Goal: Information Seeking & Learning: Check status

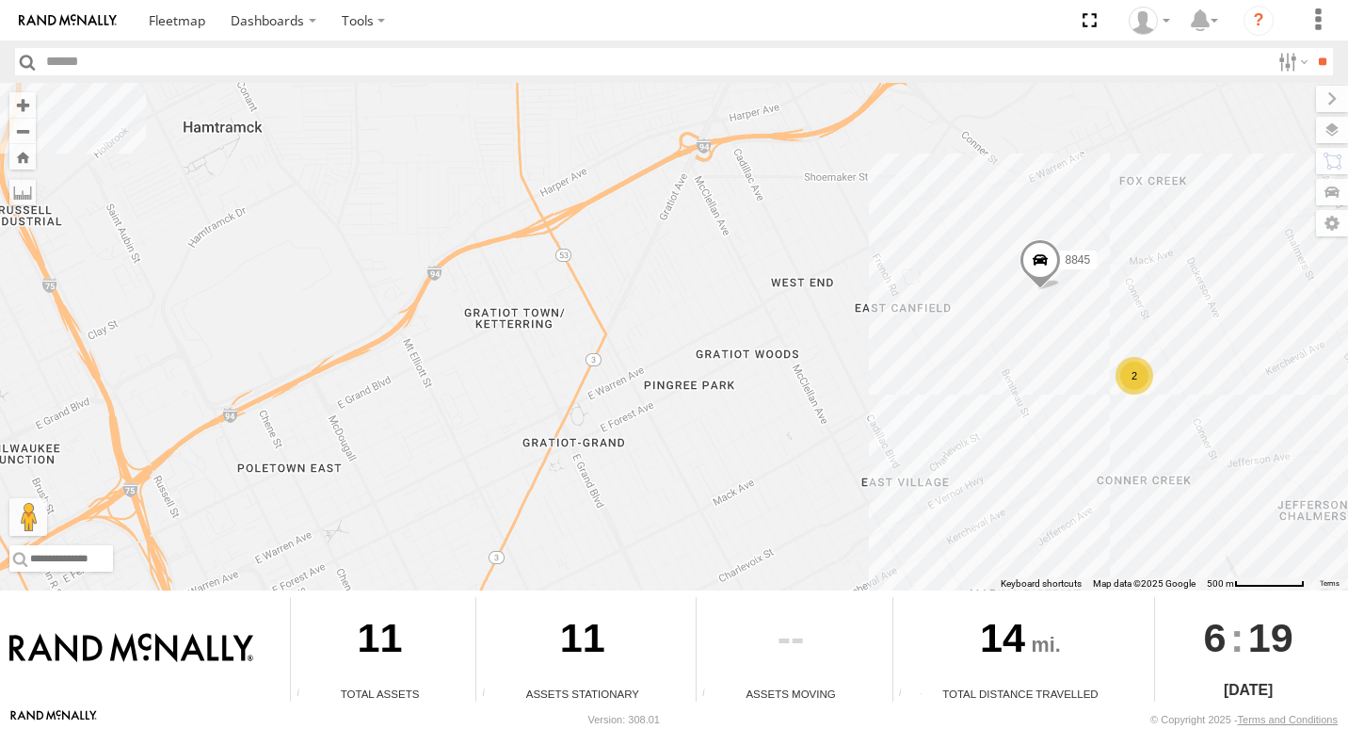
drag, startPoint x: 887, startPoint y: 446, endPoint x: 734, endPoint y: 278, distance: 227.2
click at [734, 278] on div "8845 8 2" at bounding box center [674, 336] width 1348 height 507
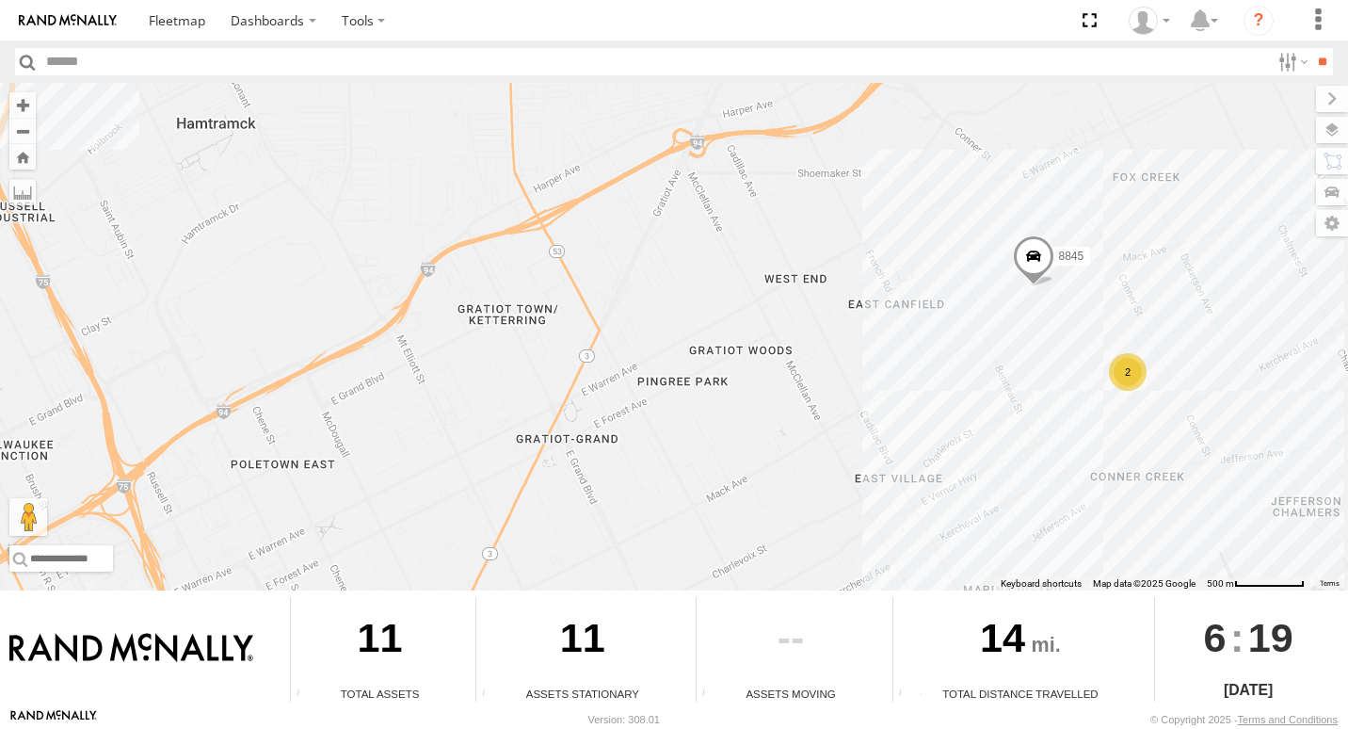
click at [1121, 367] on div "2" at bounding box center [1128, 372] width 38 height 38
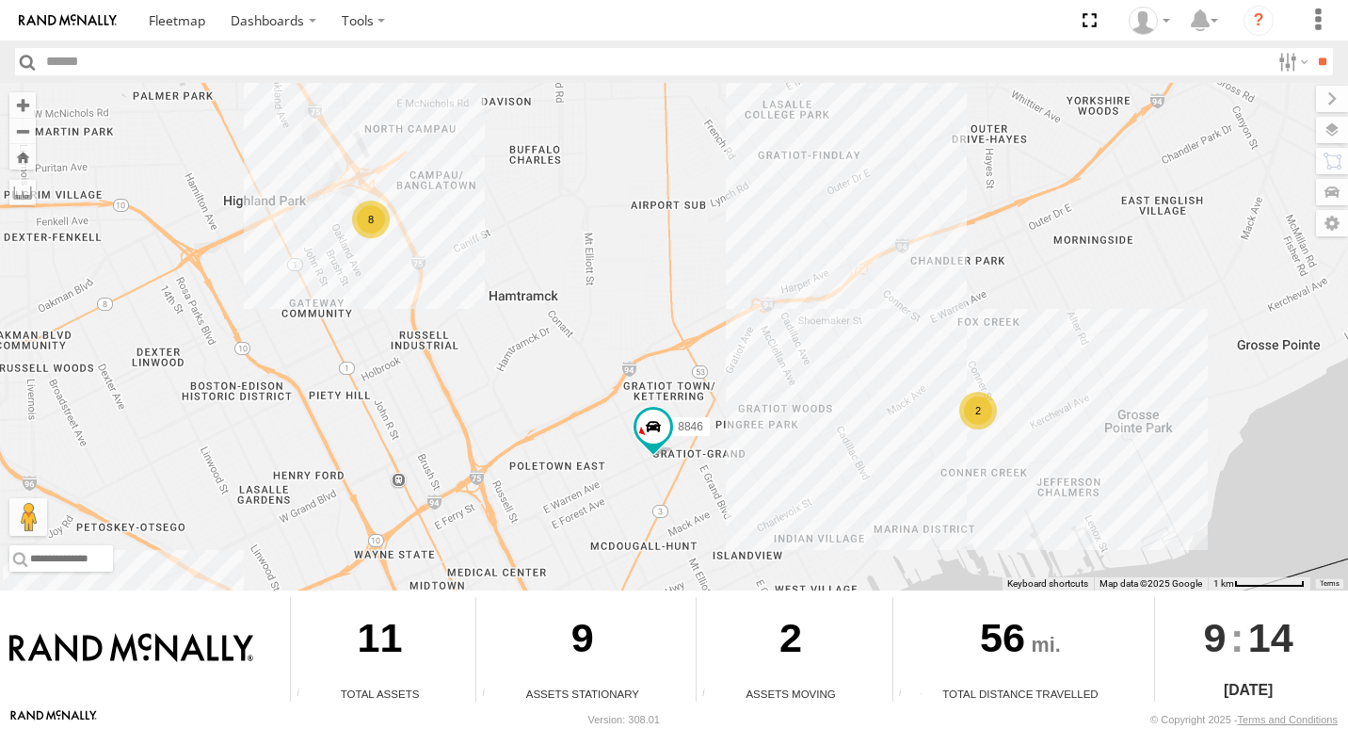
click at [985, 415] on div "2" at bounding box center [978, 411] width 38 height 38
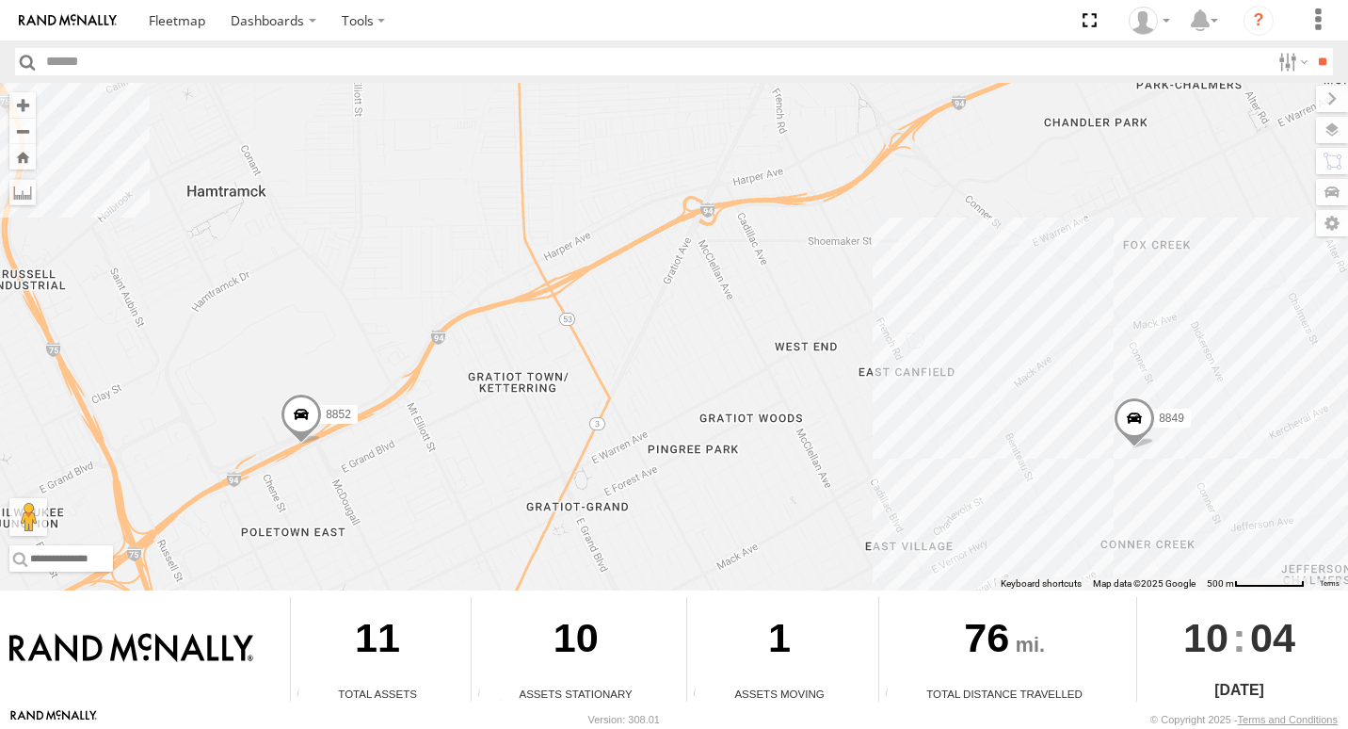
drag, startPoint x: 995, startPoint y: 415, endPoint x: 845, endPoint y: 319, distance: 177.8
click at [845, 319] on div "9 8852 8849" at bounding box center [674, 336] width 1348 height 507
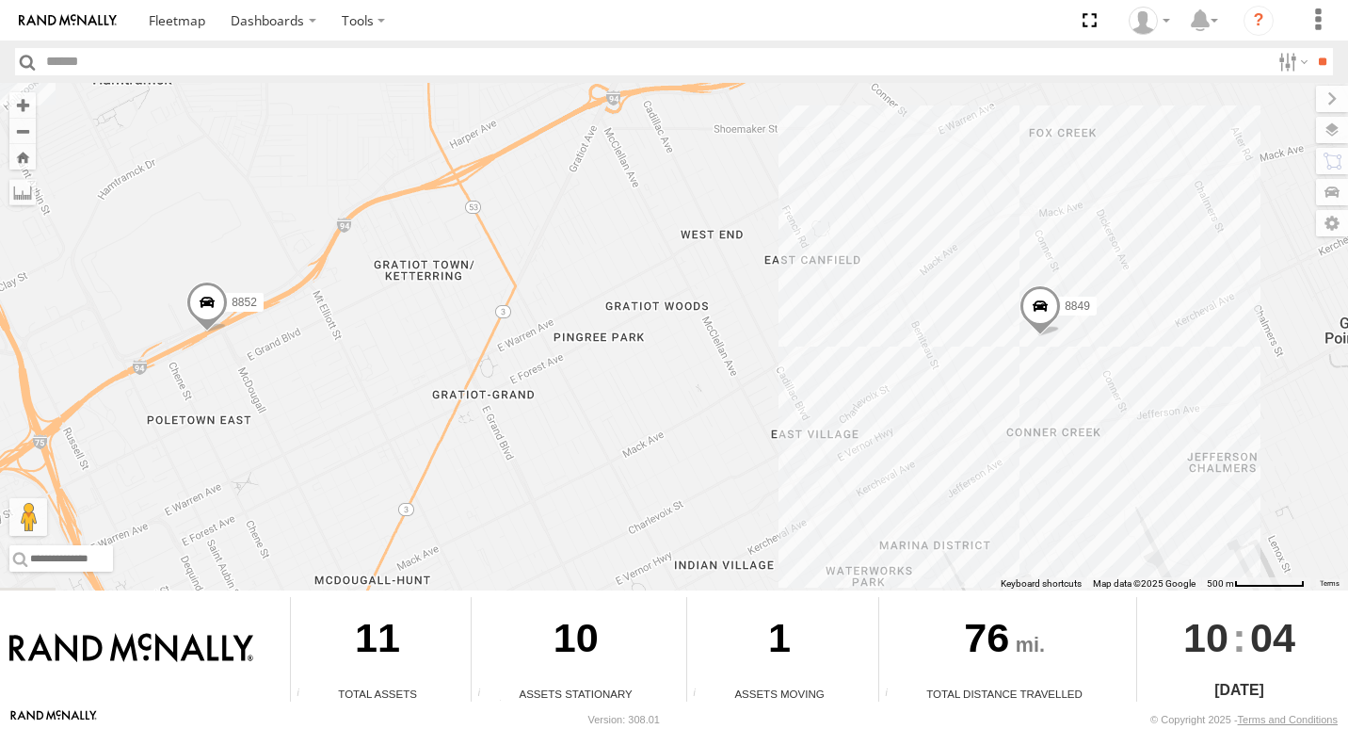
drag, startPoint x: 941, startPoint y: 400, endPoint x: 850, endPoint y: 288, distance: 144.5
click at [850, 288] on div "9 8852 8849" at bounding box center [674, 336] width 1348 height 507
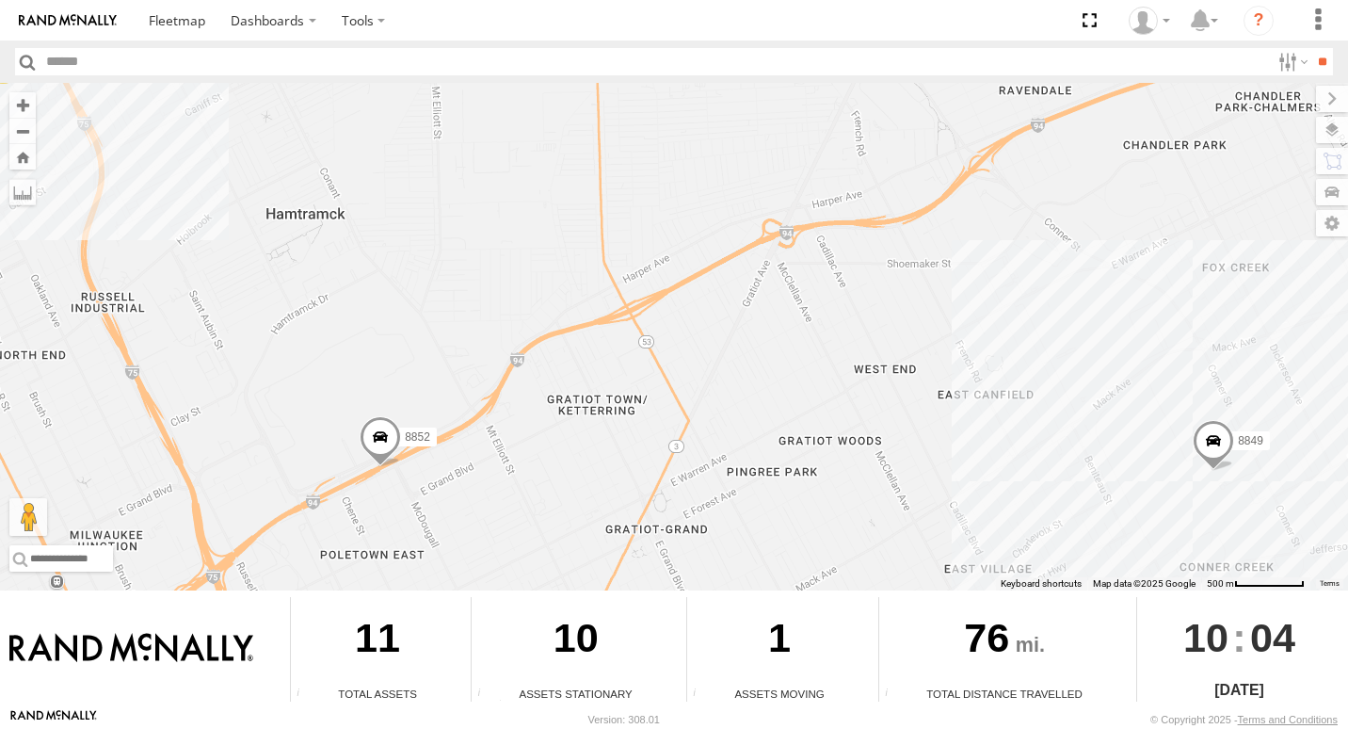
drag, startPoint x: 333, startPoint y: 257, endPoint x: 418, endPoint y: 329, distance: 111.5
click at [418, 329] on div "9 8852 8849" at bounding box center [674, 336] width 1348 height 507
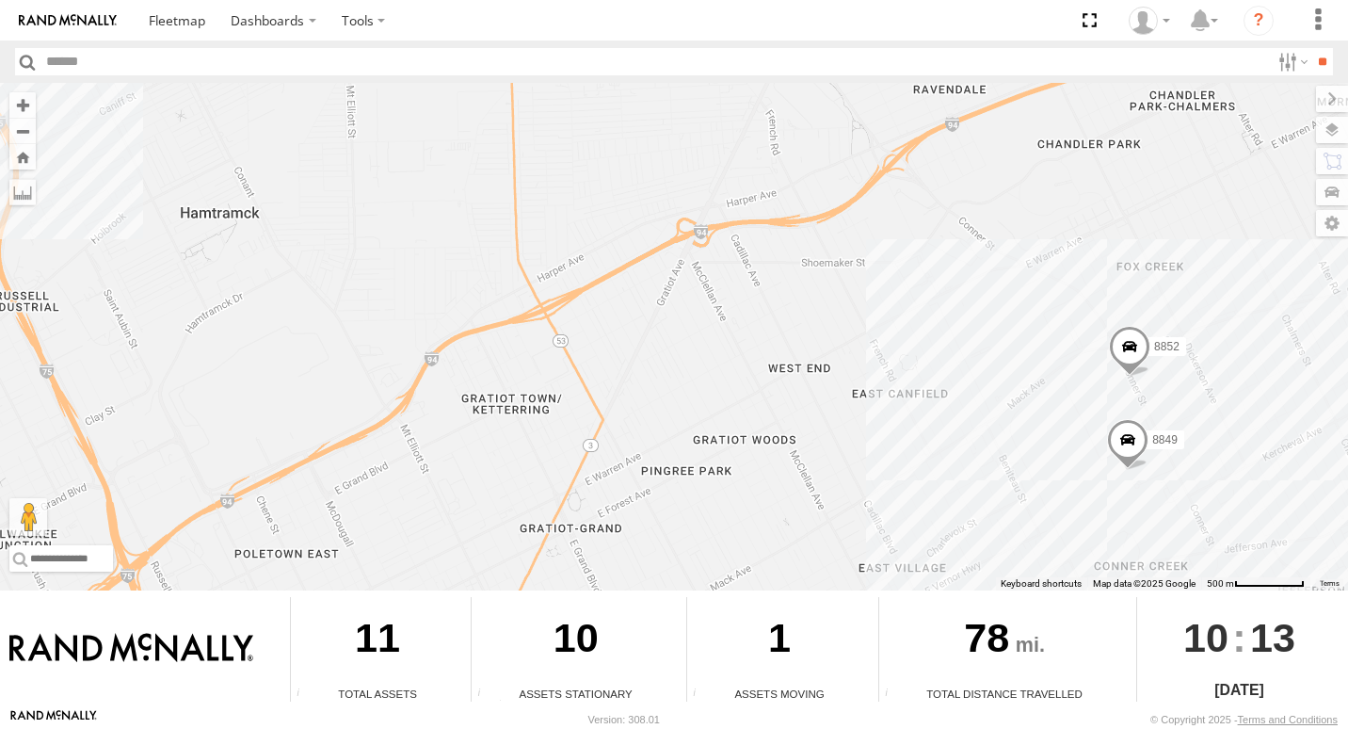
drag, startPoint x: 914, startPoint y: 360, endPoint x: 759, endPoint y: 283, distance: 173.0
click at [759, 283] on div "9 8852 8849" at bounding box center [674, 336] width 1348 height 507
